Goal: Task Accomplishment & Management: Manage account settings

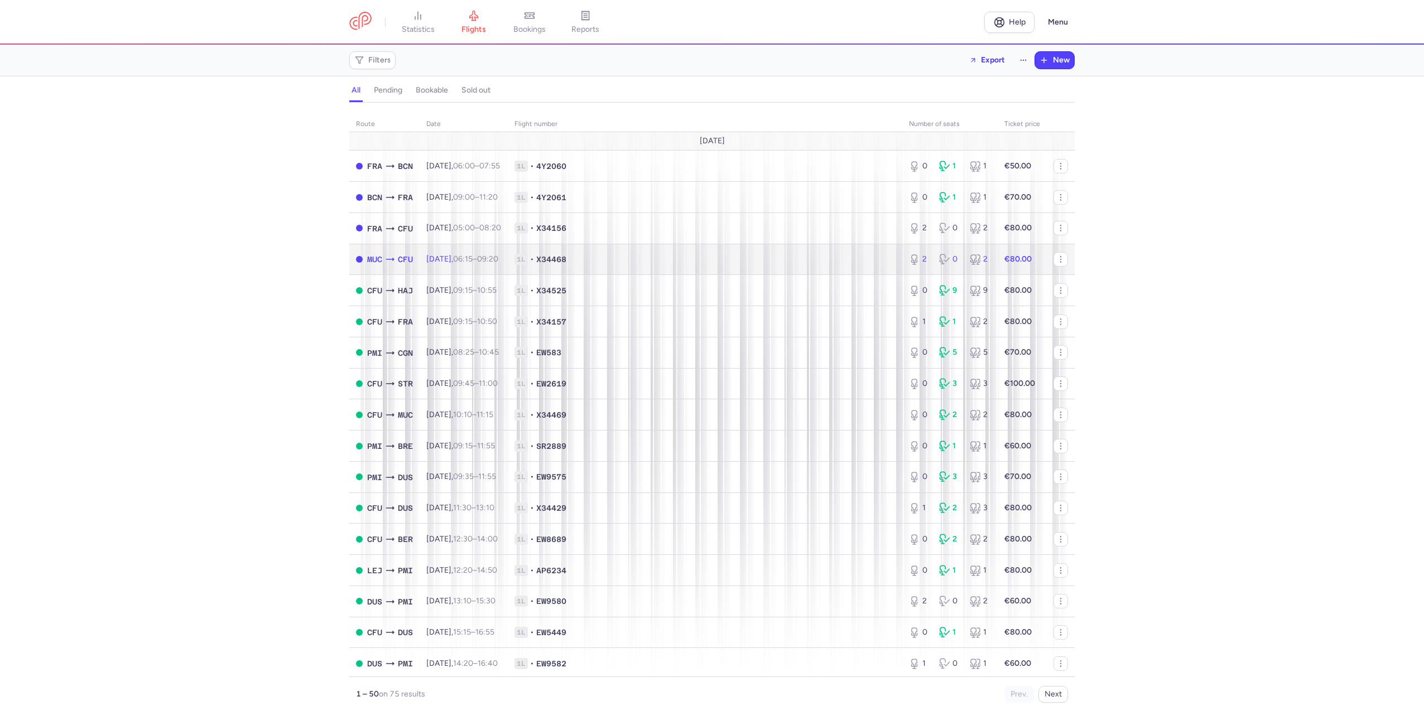
click at [835, 257] on span "1L • X34468" at bounding box center [704, 259] width 381 height 11
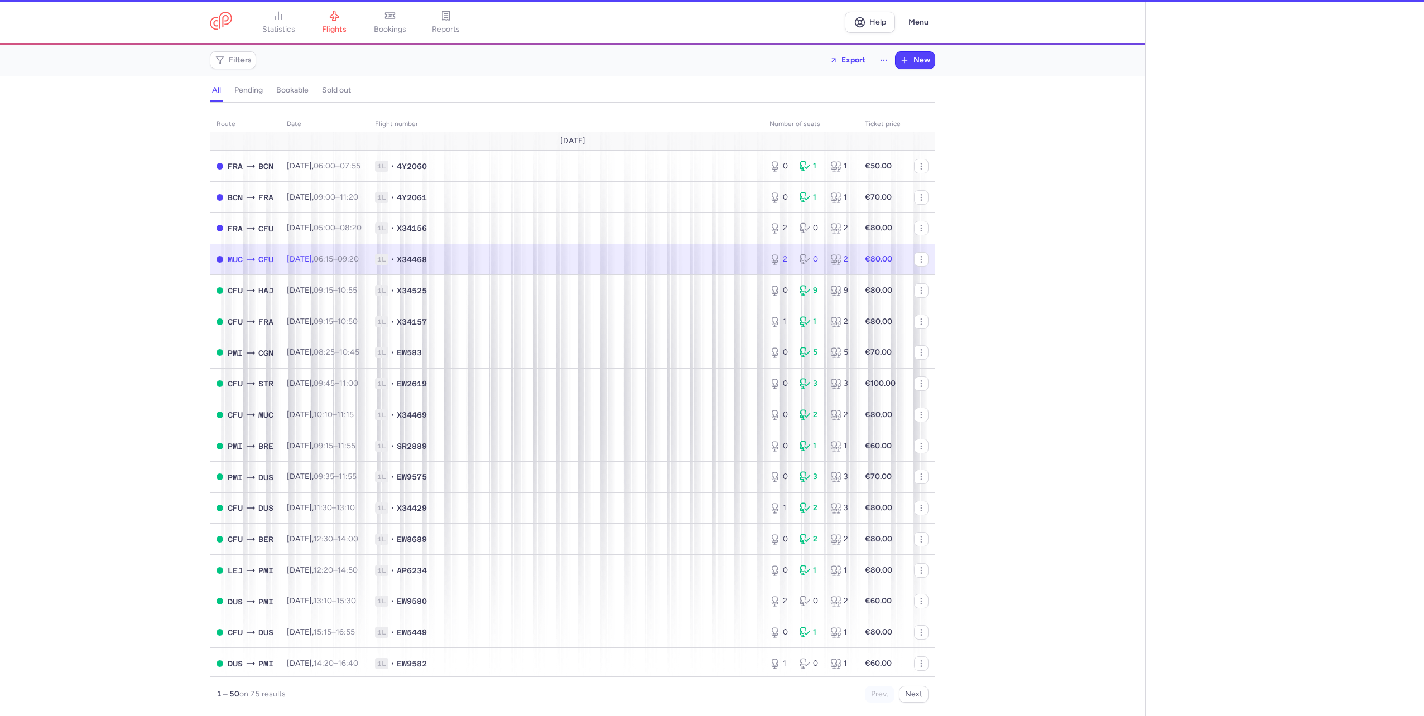
select select "days"
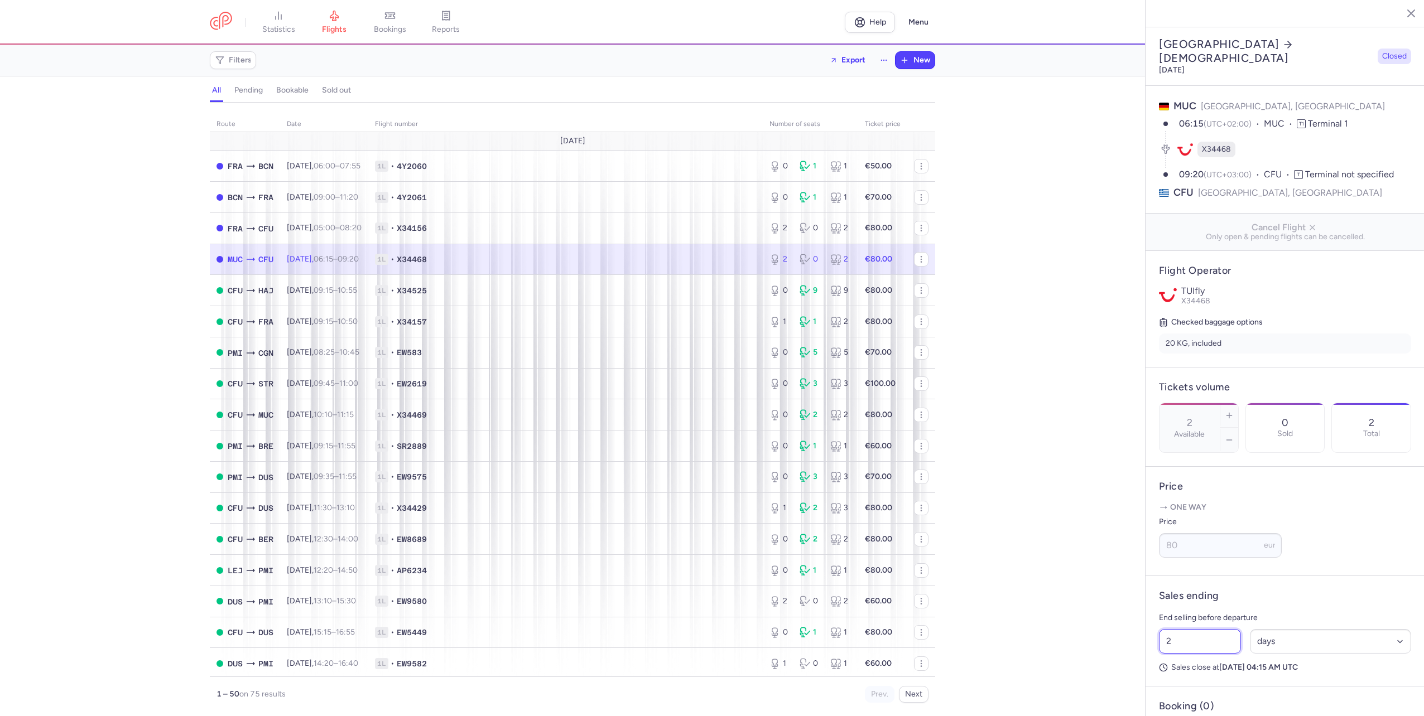
click at [1178, 654] on input "2" at bounding box center [1200, 641] width 82 height 25
type input "1"
click at [1192, 705] on button "Save changes" at bounding box center [1196, 694] width 74 height 25
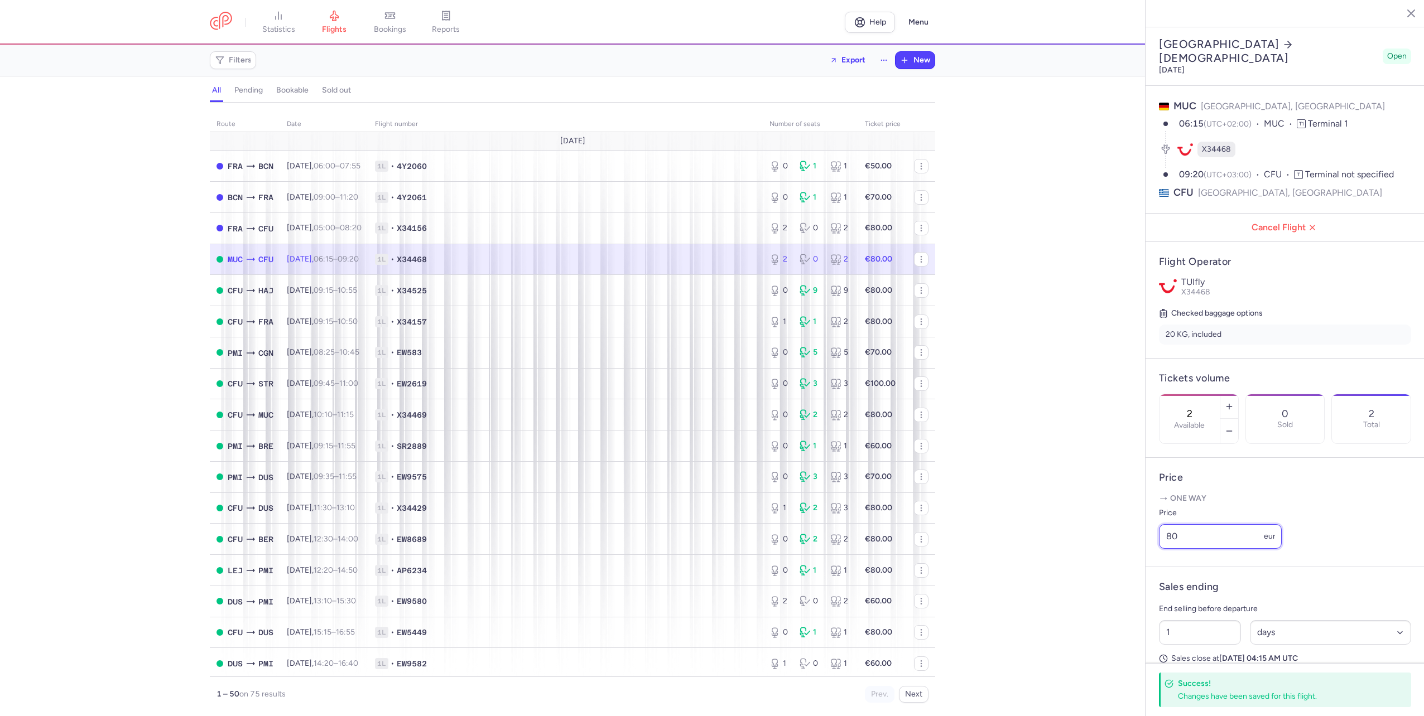
click at [1183, 548] on input "80" at bounding box center [1220, 536] width 123 height 25
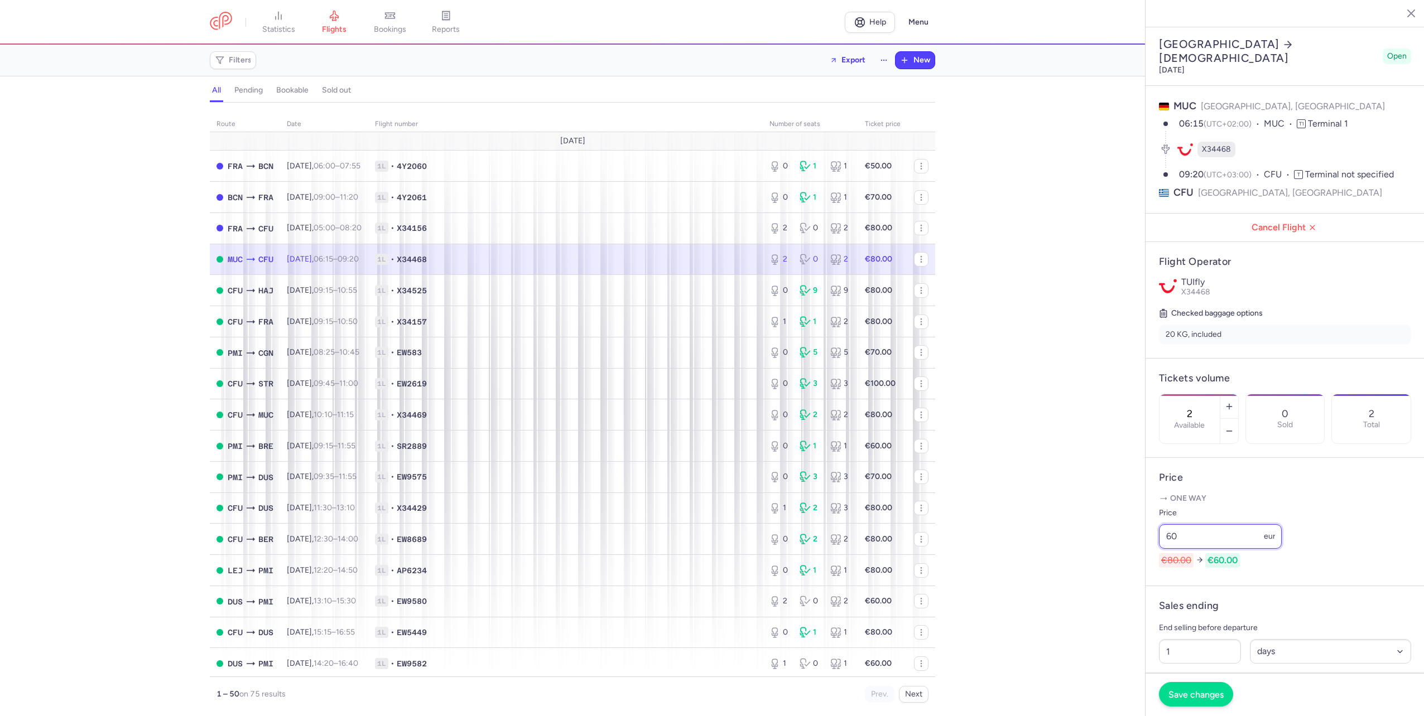
type input "60"
click at [1194, 693] on span "Save changes" at bounding box center [1195, 695] width 55 height 10
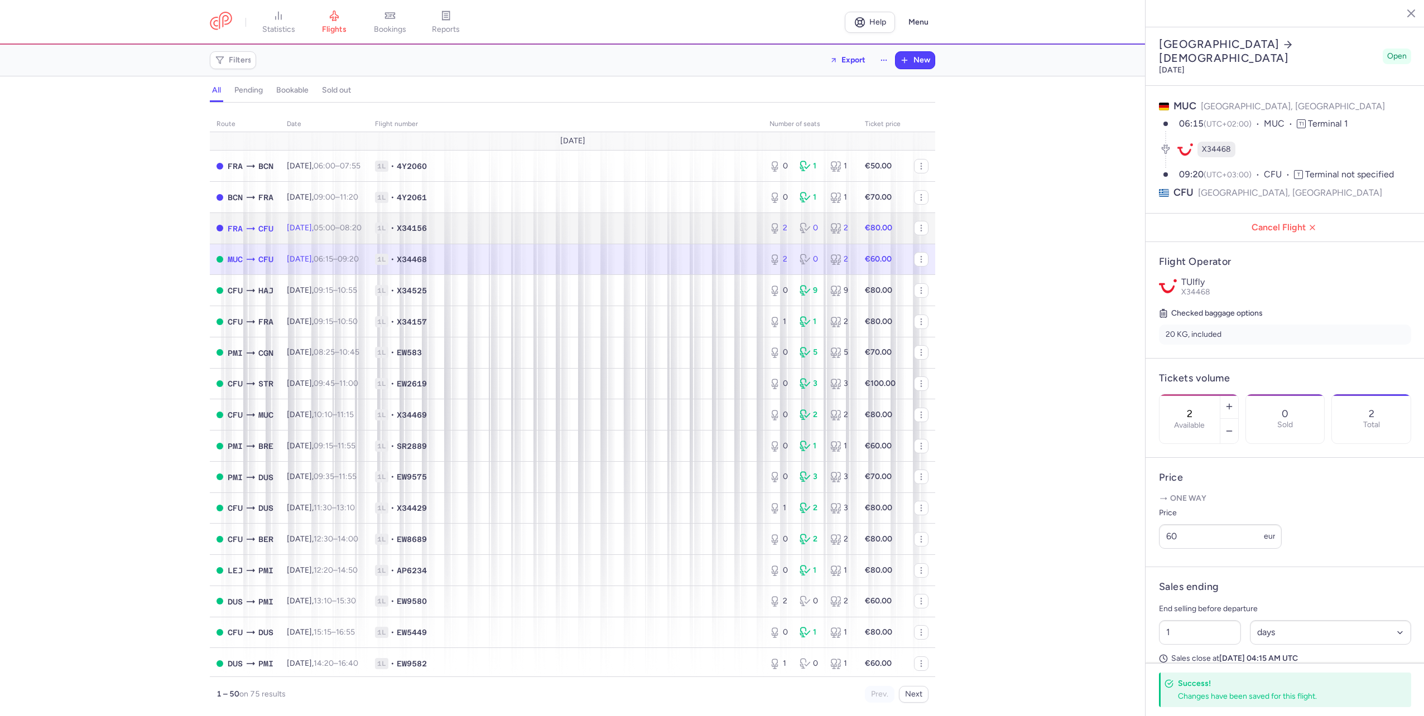
click at [627, 223] on span "1L • X34156" at bounding box center [565, 228] width 381 height 11
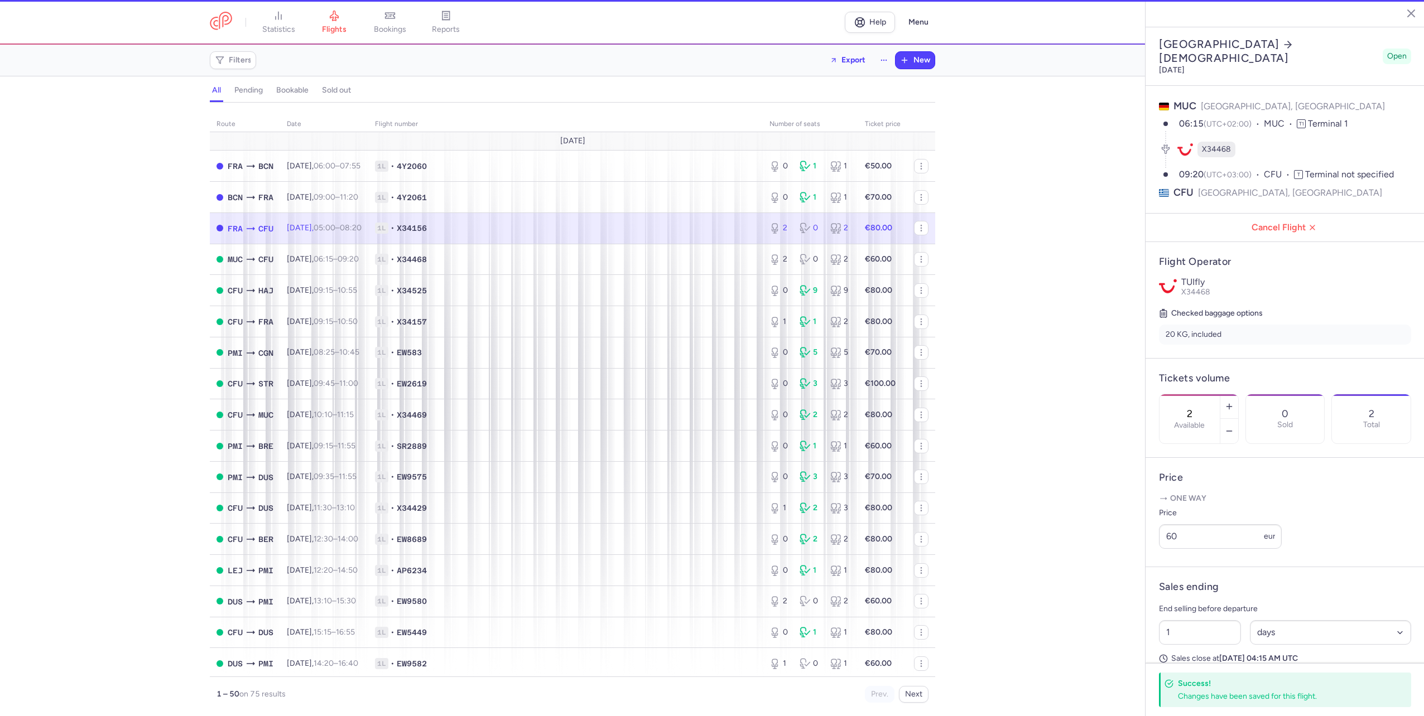
type input "2"
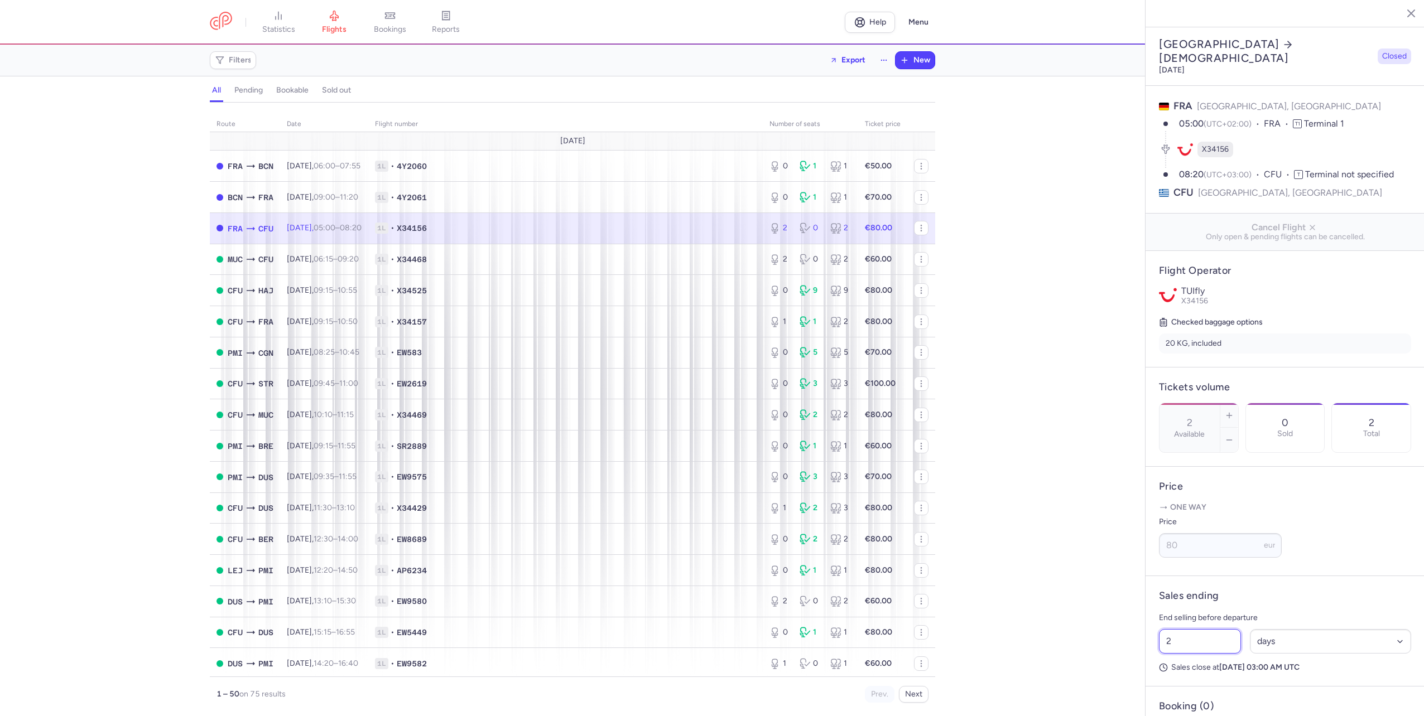
click at [1177, 654] on input "2" at bounding box center [1200, 641] width 82 height 25
type input "1"
click at [1188, 698] on span "Save changes" at bounding box center [1195, 695] width 55 height 10
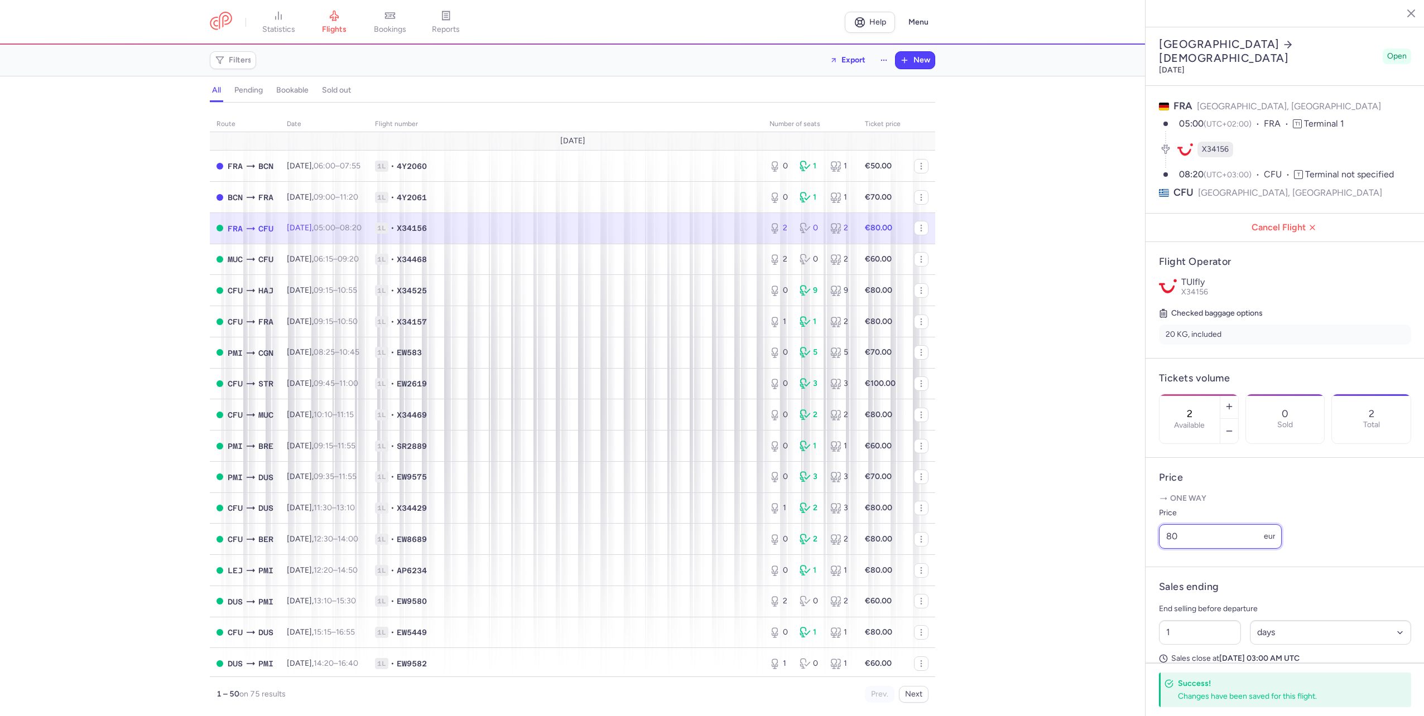
click at [1188, 549] on input "80" at bounding box center [1220, 536] width 123 height 25
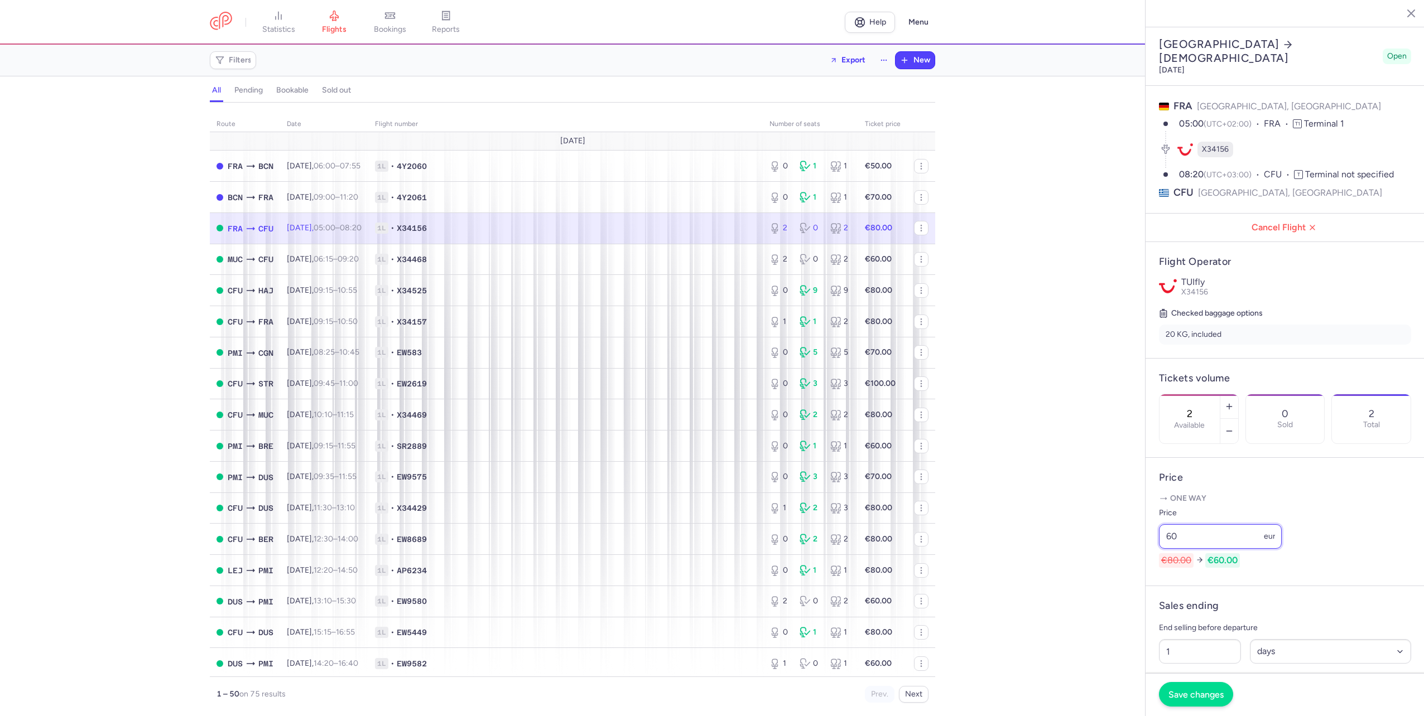
type input "60"
click at [1213, 688] on button "Save changes" at bounding box center [1196, 694] width 74 height 25
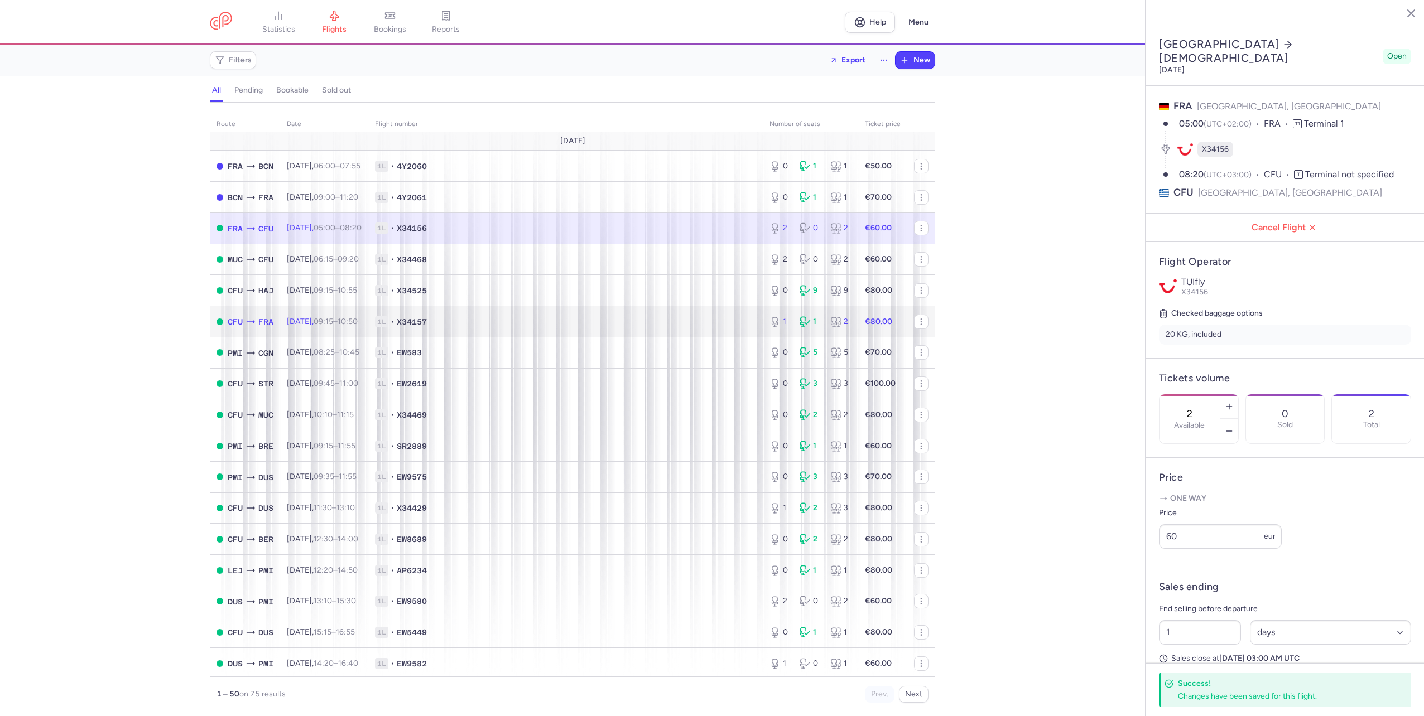
click at [868, 322] on strong "€80.00" at bounding box center [878, 321] width 27 height 9
click at [481, 316] on span "1L • X34157" at bounding box center [565, 321] width 381 height 11
type input "1"
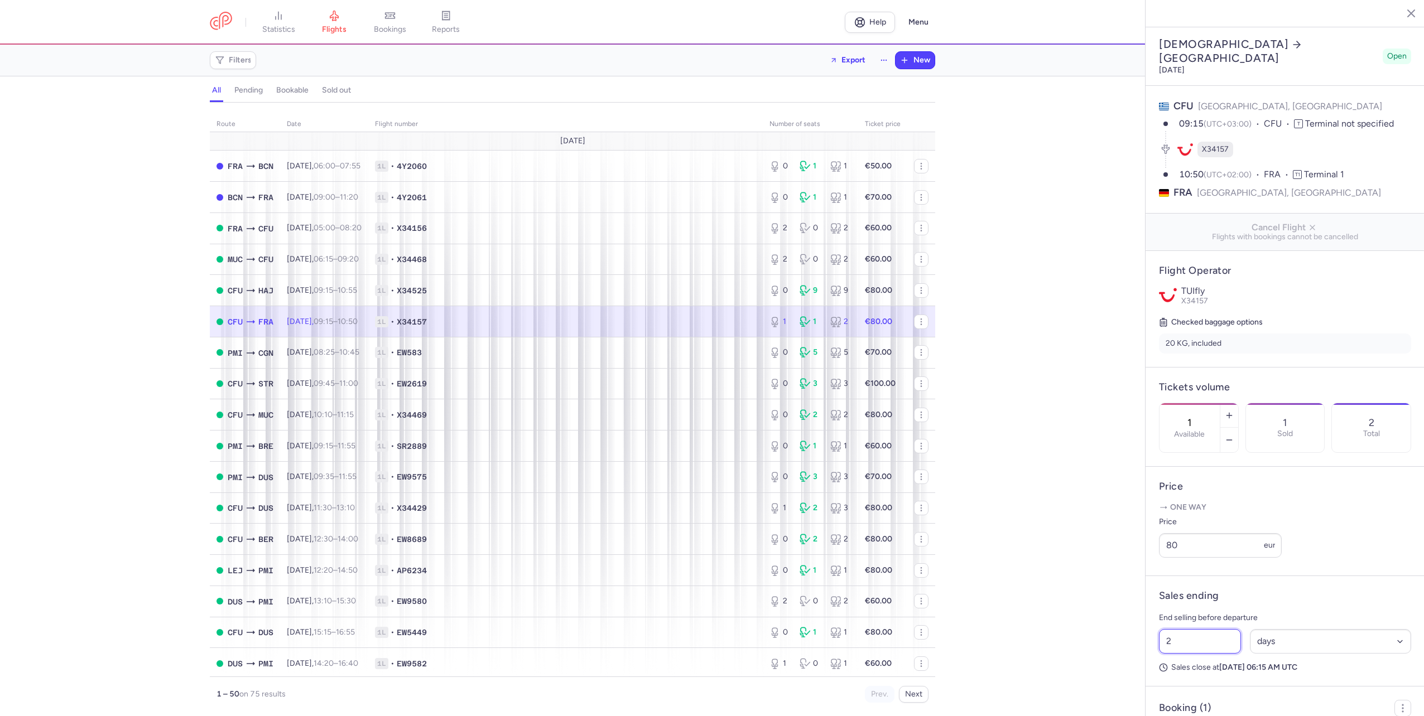
click at [1191, 654] on input "2" at bounding box center [1200, 641] width 82 height 25
type input "1"
click at [1173, 558] on input "80" at bounding box center [1220, 545] width 123 height 25
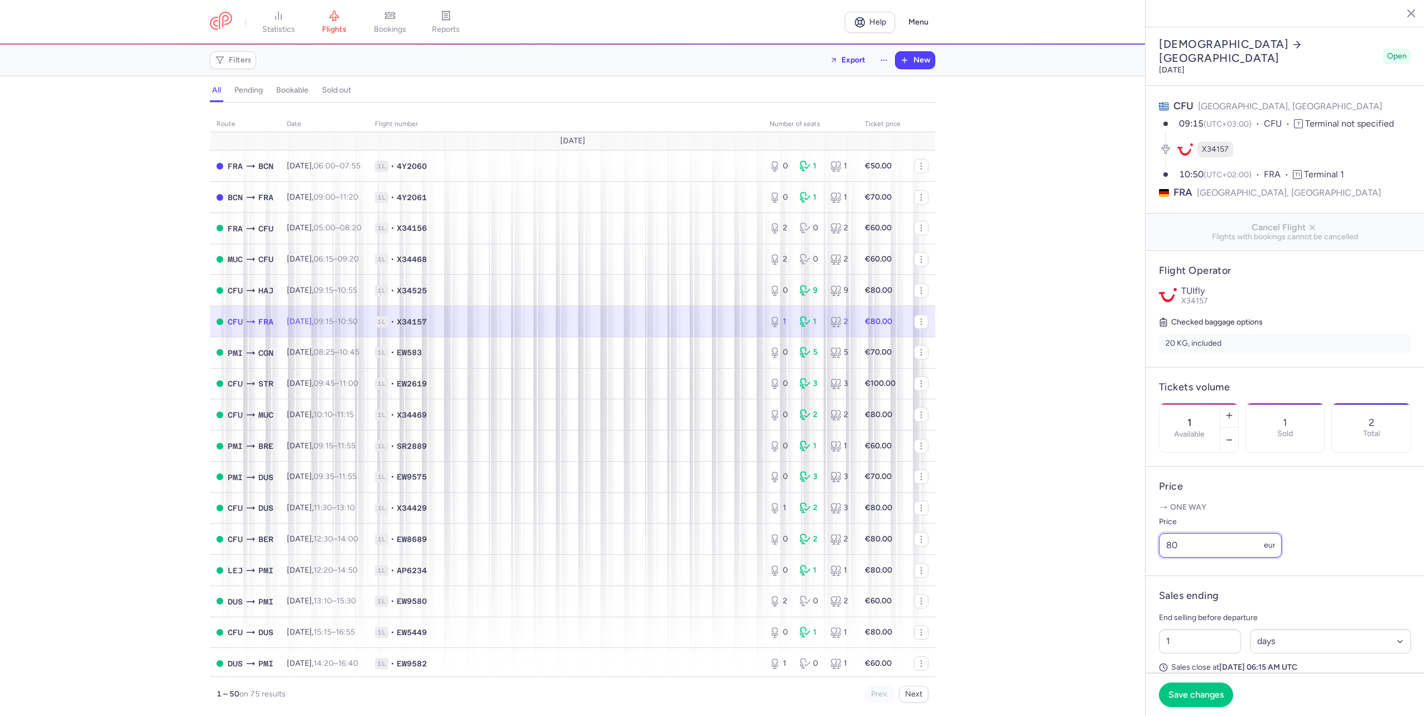
click at [1173, 558] on input "80" at bounding box center [1220, 545] width 123 height 25
type input "60"
click at [1192, 700] on button "Save changes" at bounding box center [1196, 694] width 74 height 25
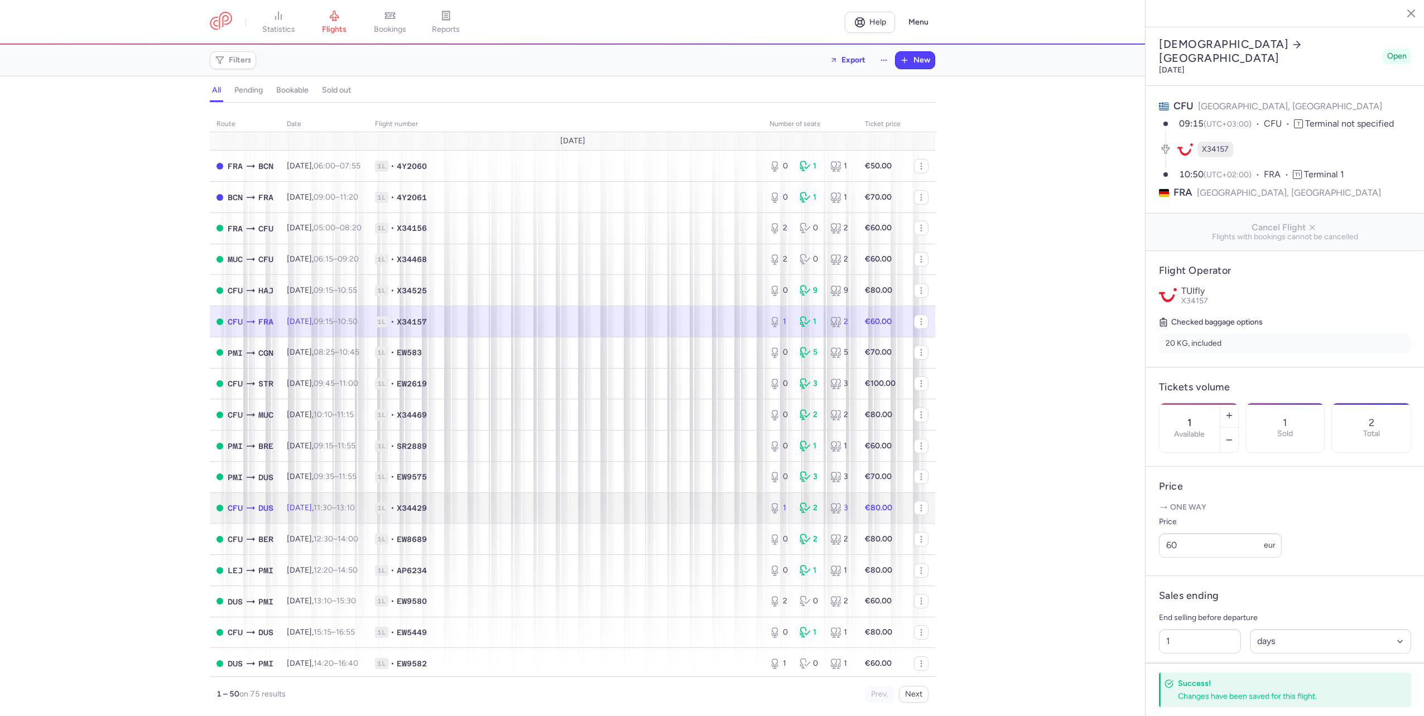
click at [719, 500] on td "1L • X34429" at bounding box center [565, 508] width 394 height 31
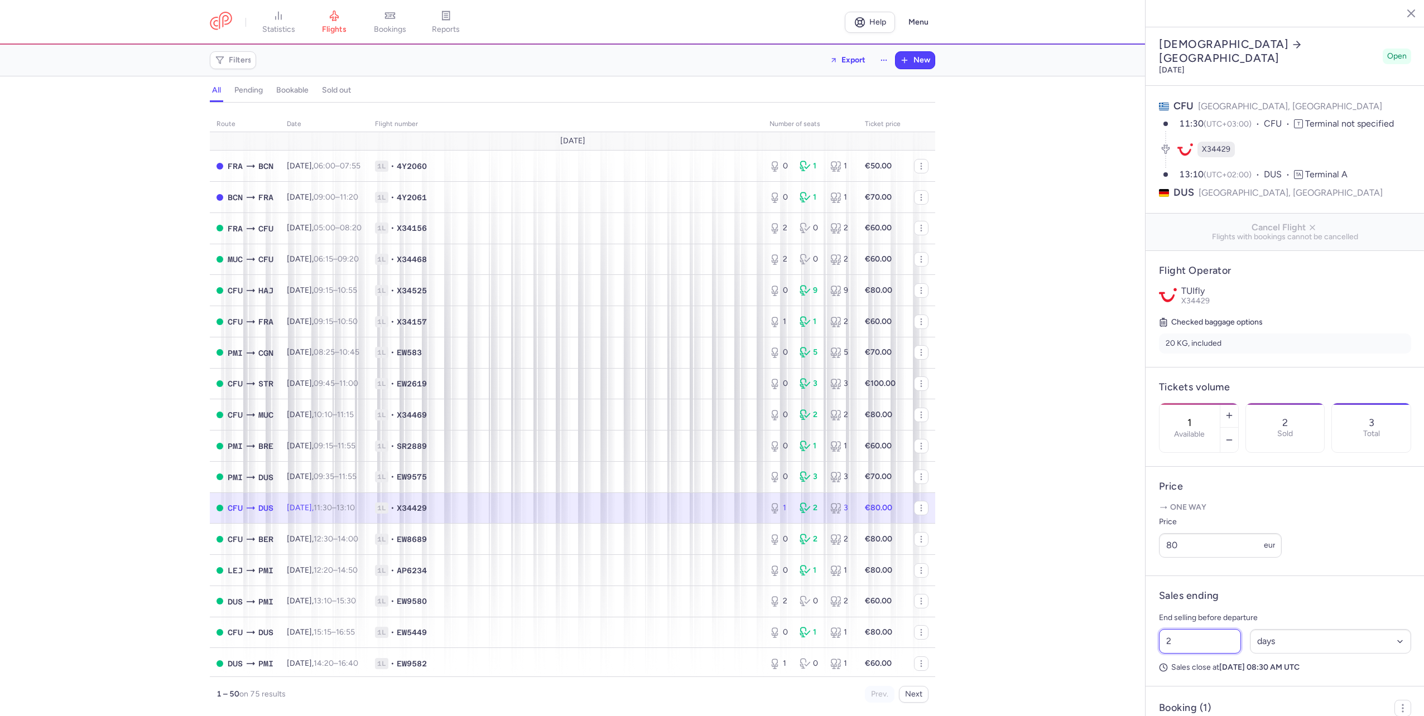
click at [1177, 653] on input "2" at bounding box center [1200, 641] width 82 height 25
type input "1"
click at [1172, 558] on input "80" at bounding box center [1220, 545] width 123 height 25
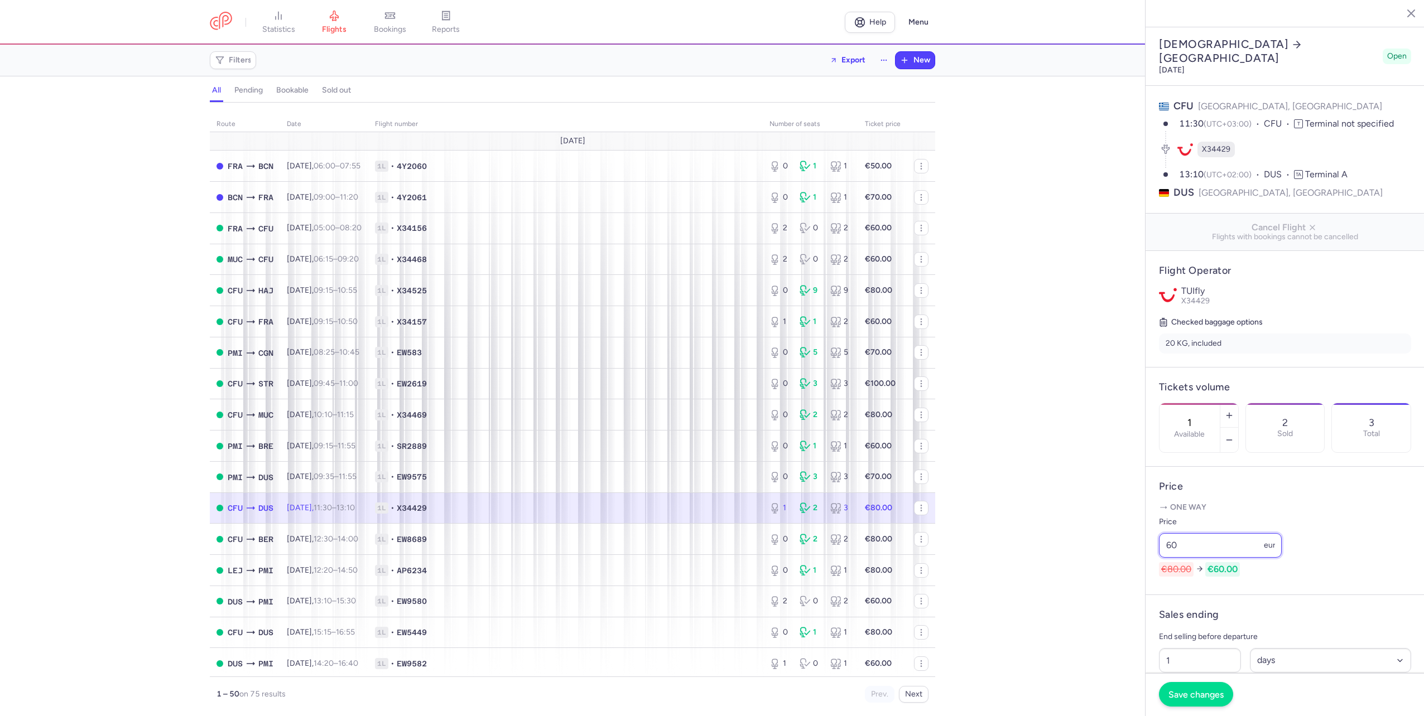
type input "60"
click at [1201, 691] on span "Save changes" at bounding box center [1195, 695] width 55 height 10
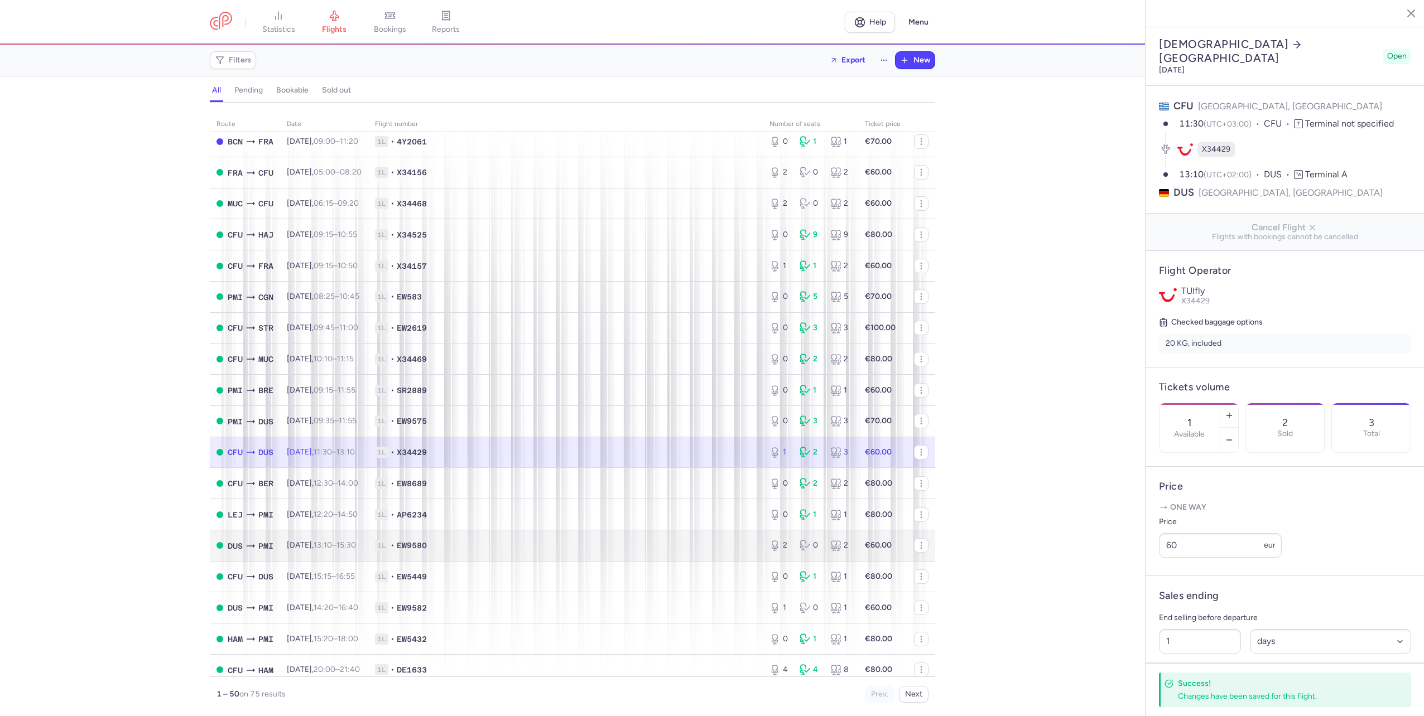
scroll to position [112, 0]
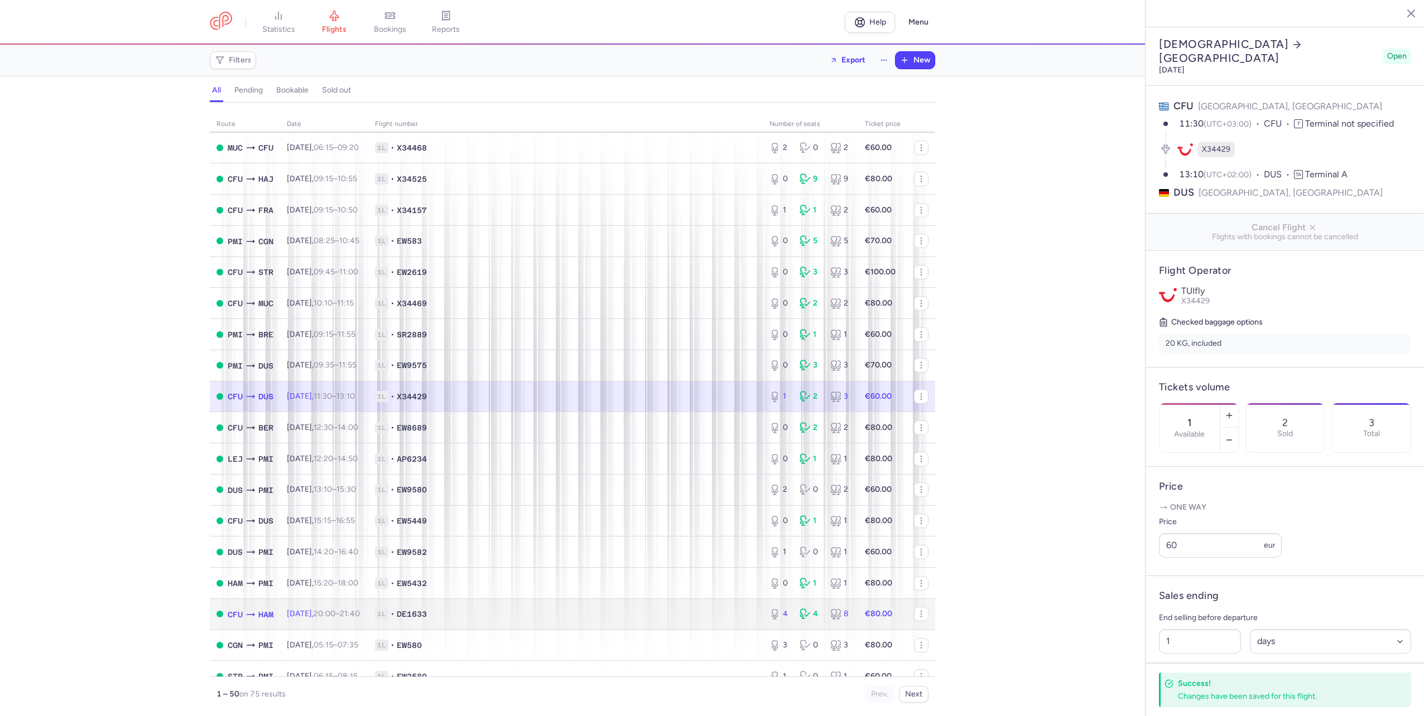
click at [686, 601] on td "1L • DE1633" at bounding box center [565, 614] width 394 height 31
type input "4"
type input "2"
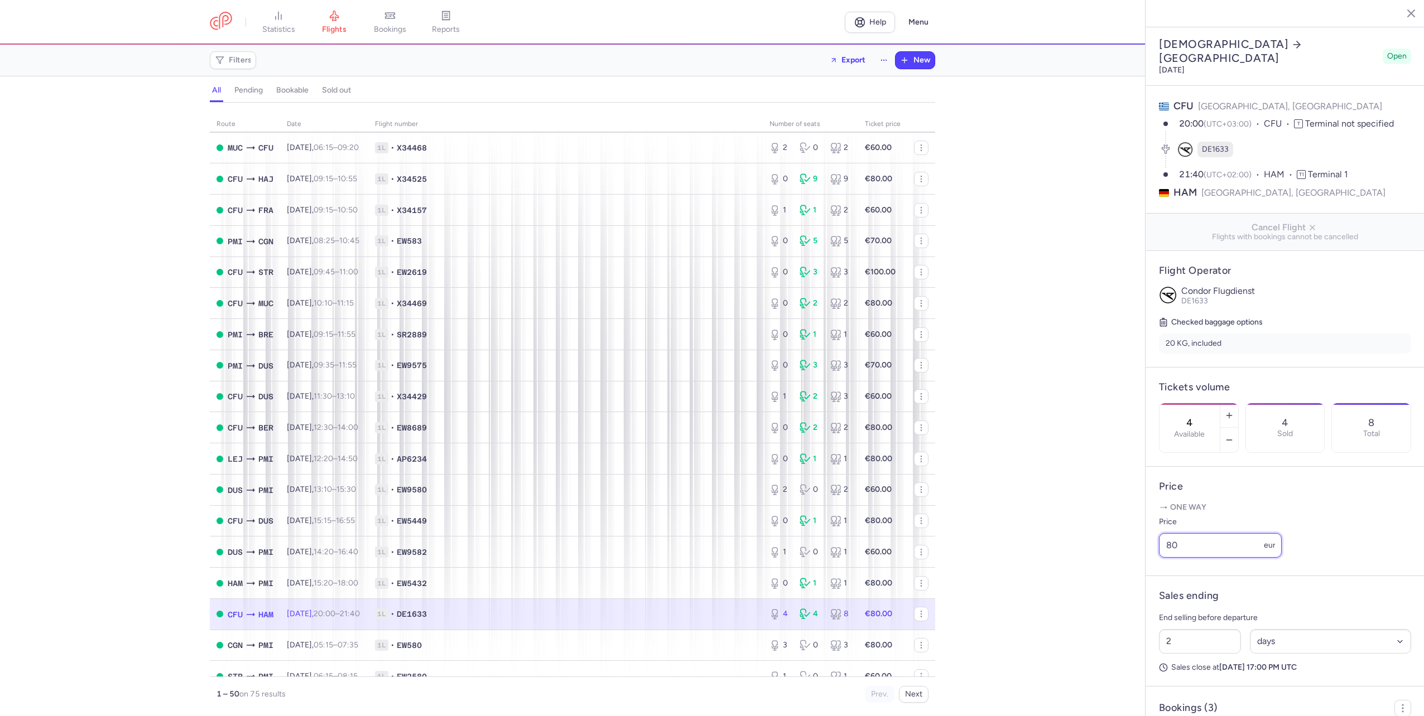
click at [1201, 558] on input "80" at bounding box center [1220, 545] width 123 height 25
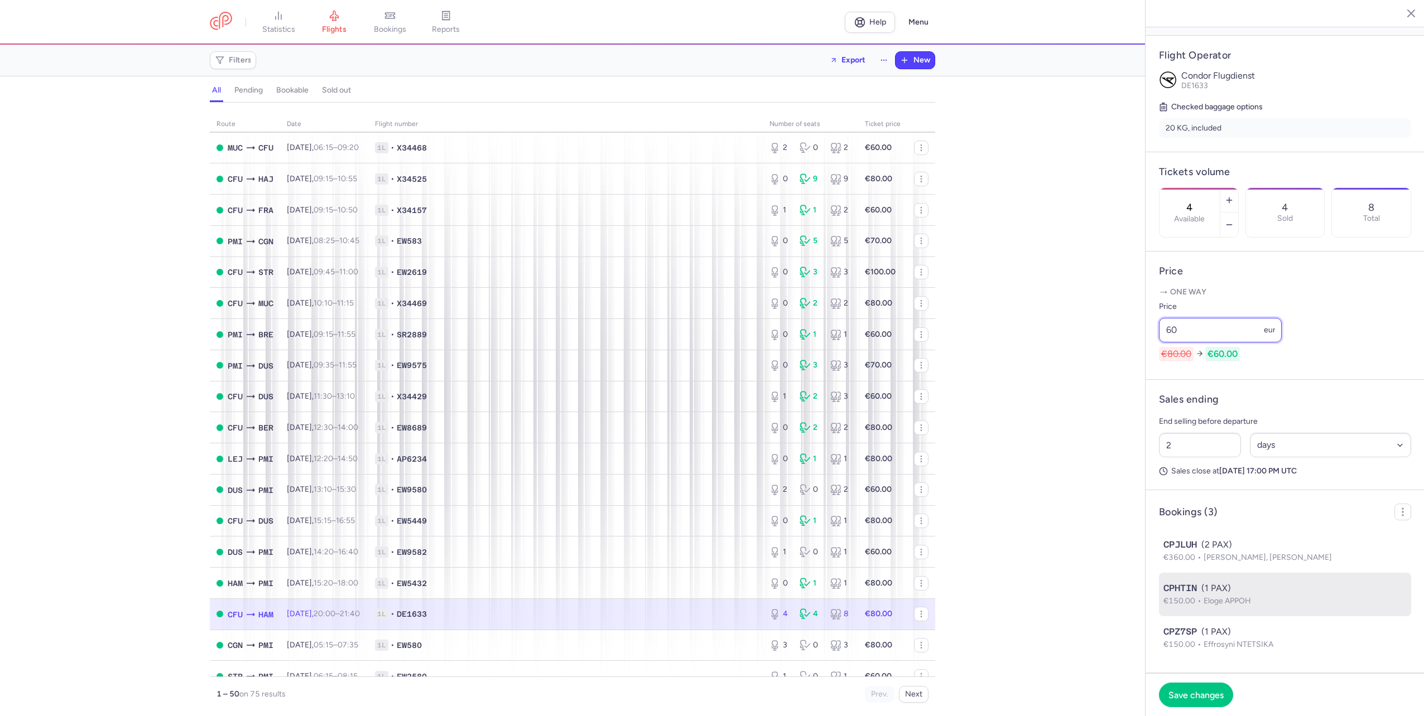
scroll to position [231, 0]
type input "60"
click at [1189, 449] on input "2" at bounding box center [1200, 445] width 82 height 25
type input "1"
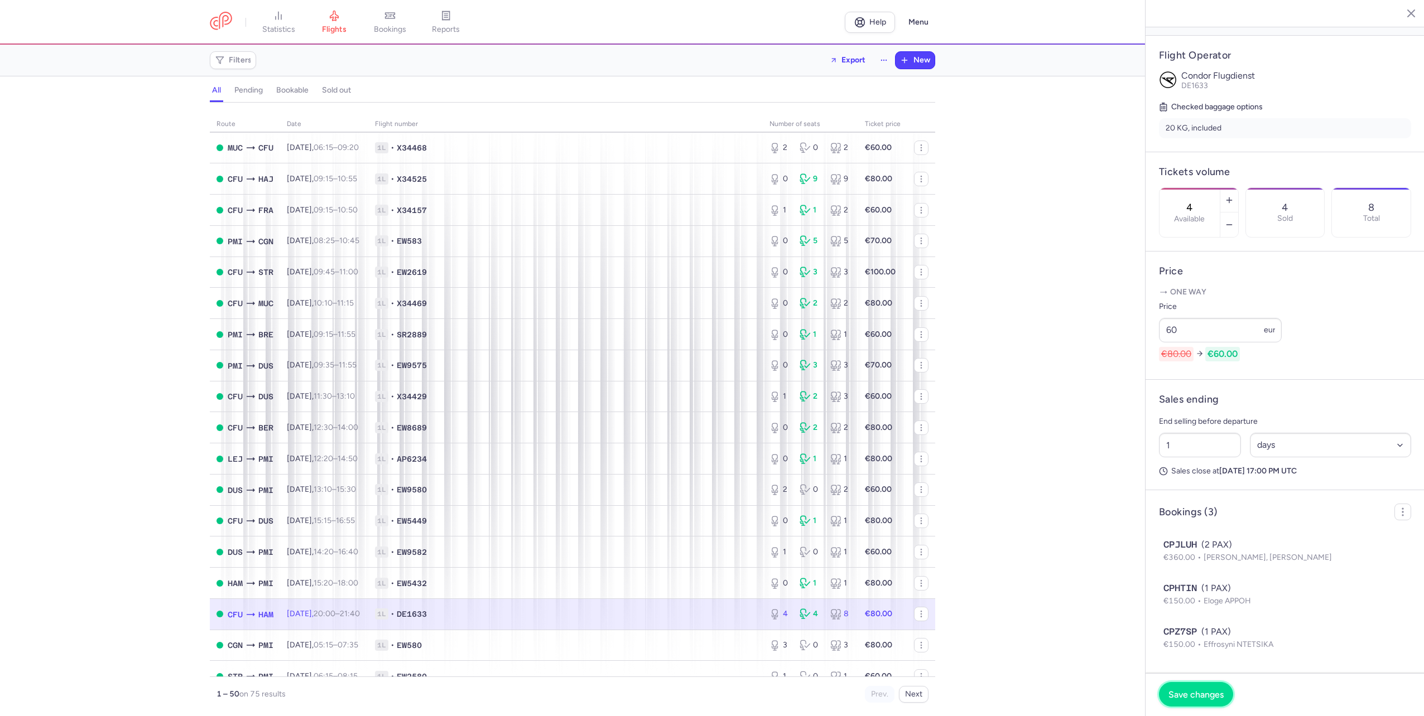
click at [1181, 696] on span "Save changes" at bounding box center [1195, 695] width 55 height 10
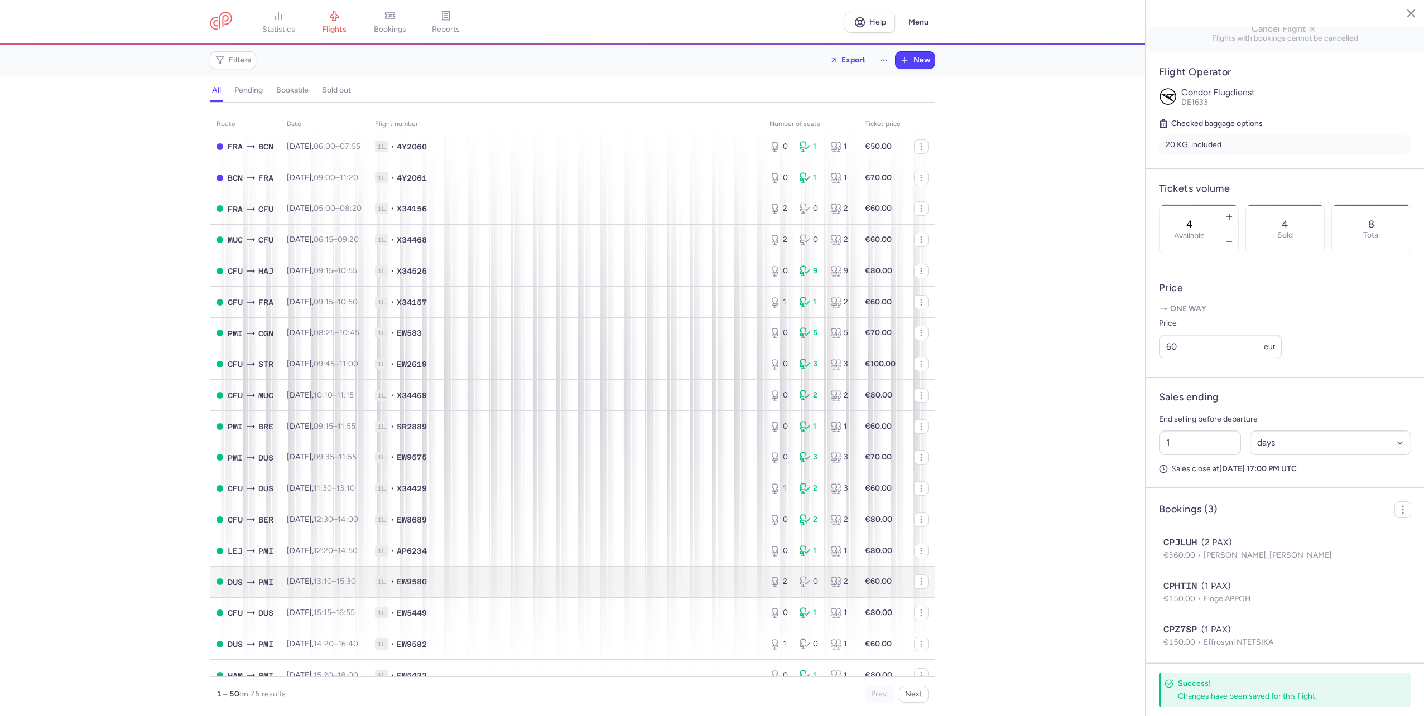
scroll to position [0, 0]
